Goal: Task Accomplishment & Management: Manage account settings

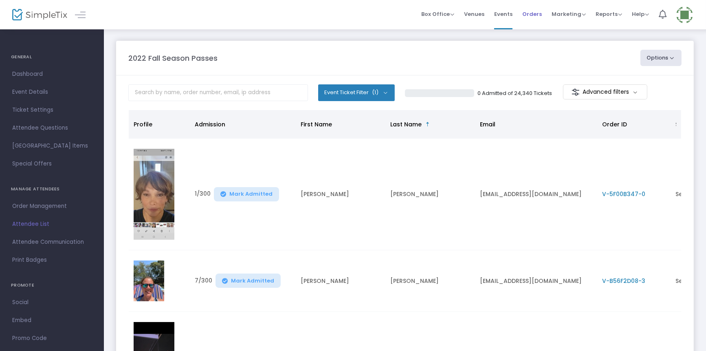
click at [533, 15] on span "Orders" at bounding box center [532, 14] width 20 height 21
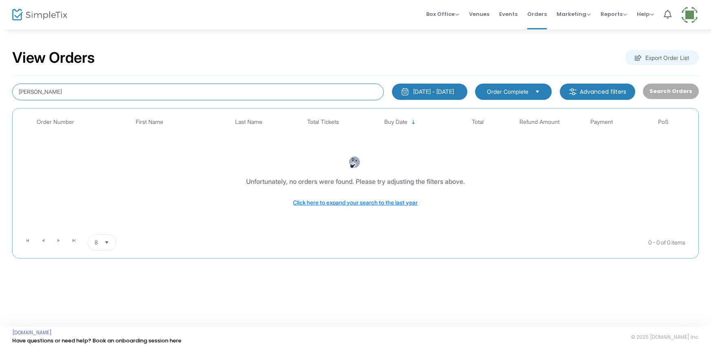
drag, startPoint x: 59, startPoint y: 91, endPoint x: 7, endPoint y: 112, distance: 56.3
click at [7, 112] on div "View Orders Export Order List Mia Siffring 6/18/2025 - 9/18/2025 Last 30 Days T…" at bounding box center [355, 158] width 711 height 258
click at [33, 91] on input "dgdurene" at bounding box center [198, 92] width 372 height 17
drag, startPoint x: 47, startPoint y: 91, endPoint x: 86, endPoint y: 74, distance: 43.1
click at [48, 90] on input "dgdufrene" at bounding box center [198, 92] width 372 height 17
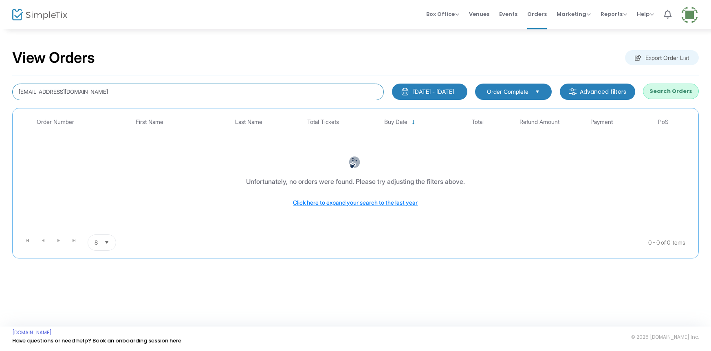
type input "[EMAIL_ADDRESS][DOMAIN_NAME]"
click at [679, 93] on button "Search Orders" at bounding box center [671, 91] width 56 height 15
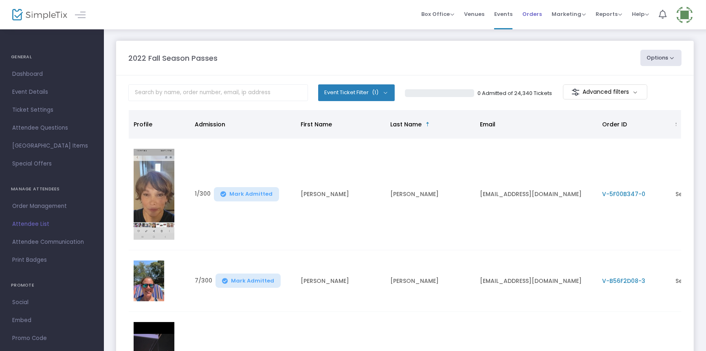
click at [532, 11] on span "Orders" at bounding box center [532, 14] width 20 height 21
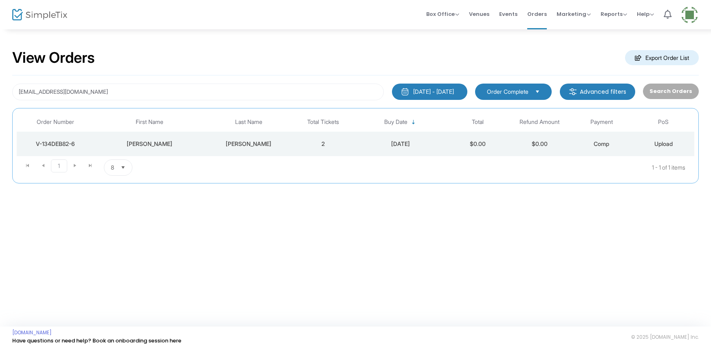
click at [481, 31] on div "View Orders Export Order List [EMAIL_ADDRESS][DOMAIN_NAME] [DATE] - [DATE] Last…" at bounding box center [355, 120] width 711 height 183
